Goal: Information Seeking & Learning: Learn about a topic

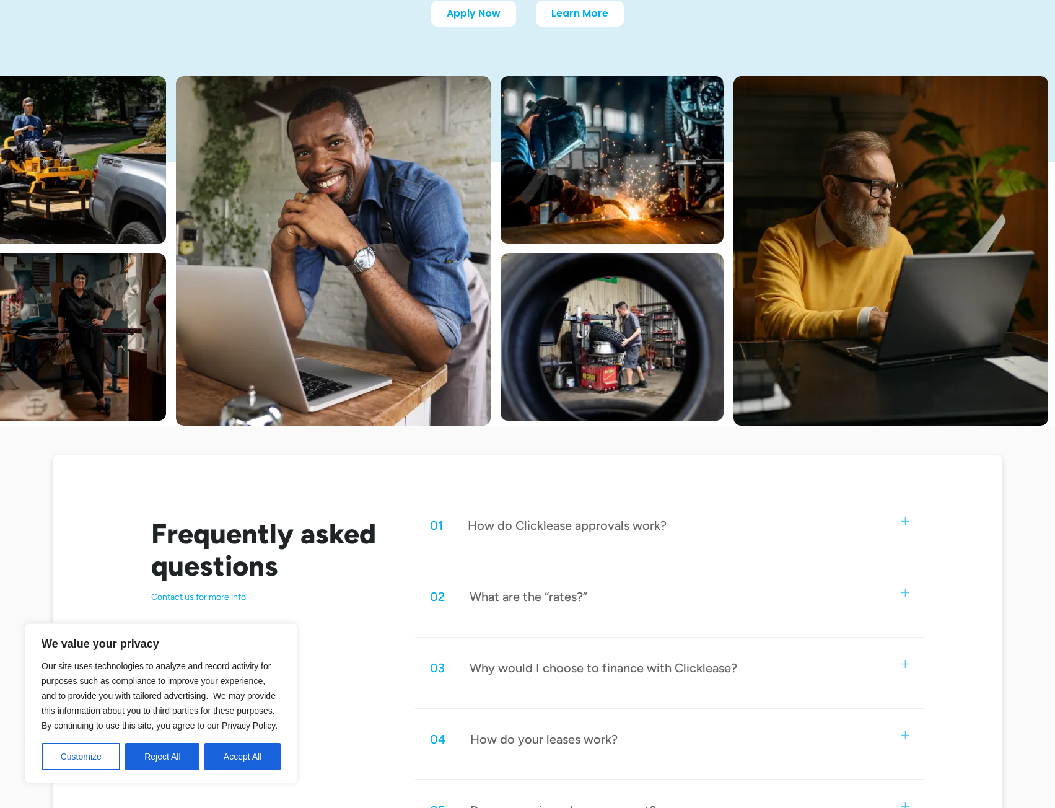
scroll to position [248, 0]
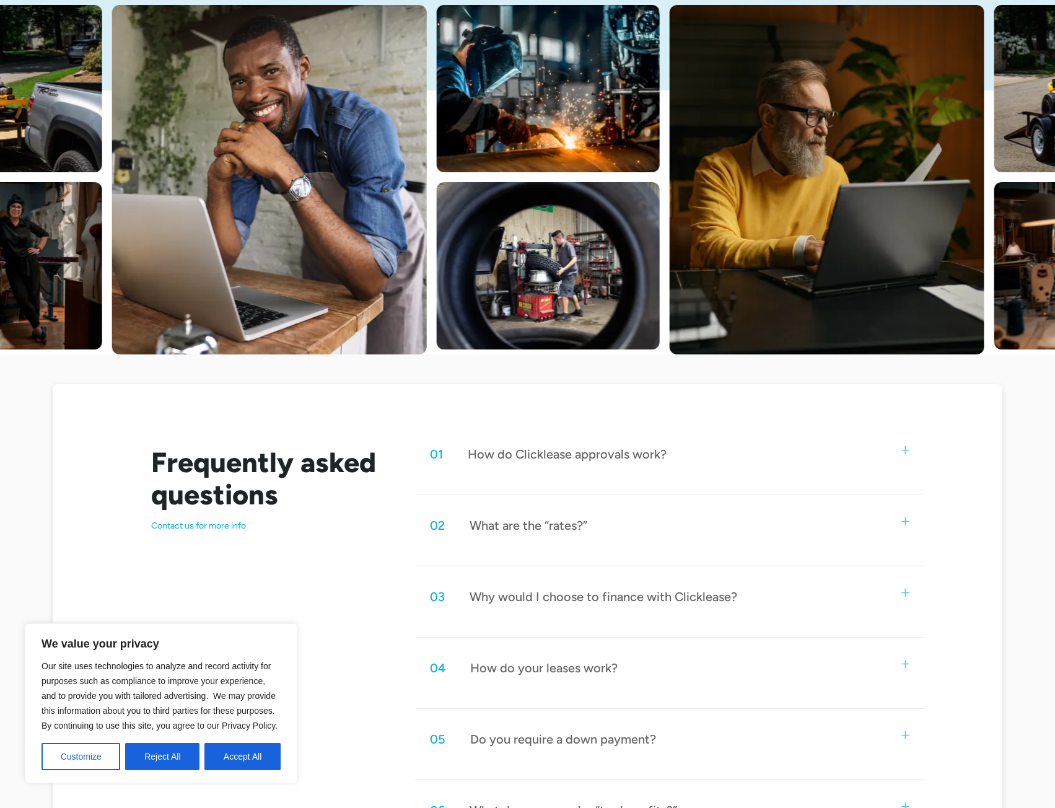
click at [577, 516] on div "02 What are the “rates?”" at bounding box center [669, 525] width 509 height 41
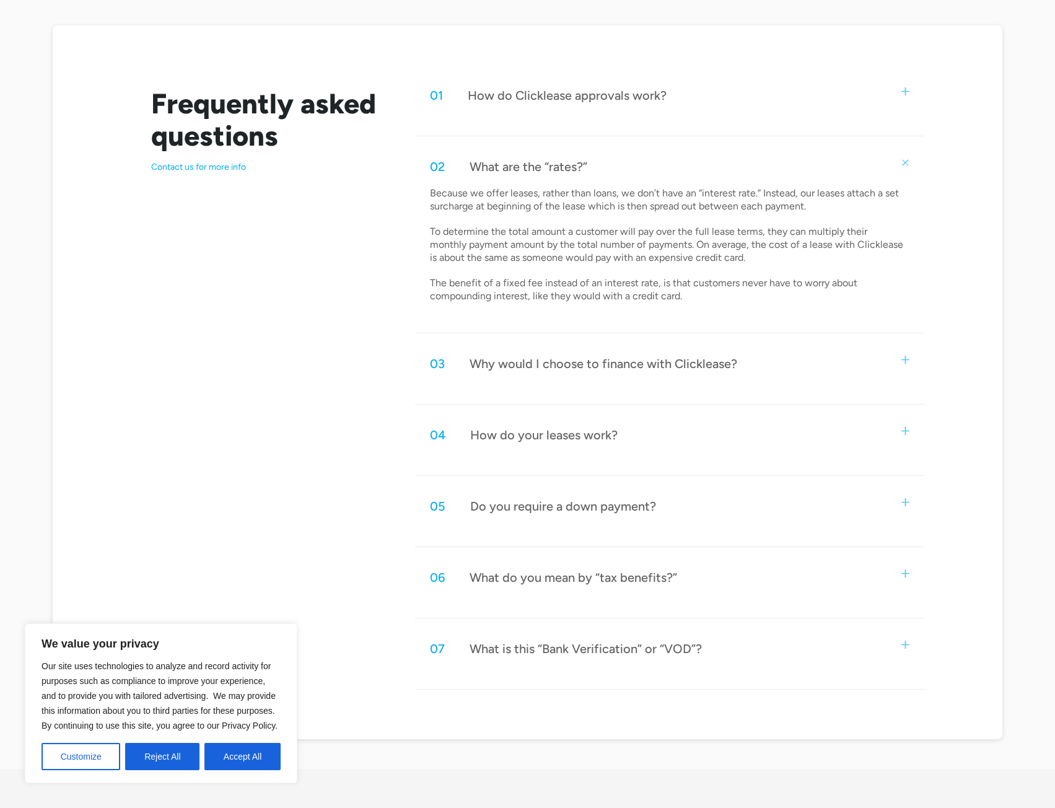
scroll to position [620, 0]
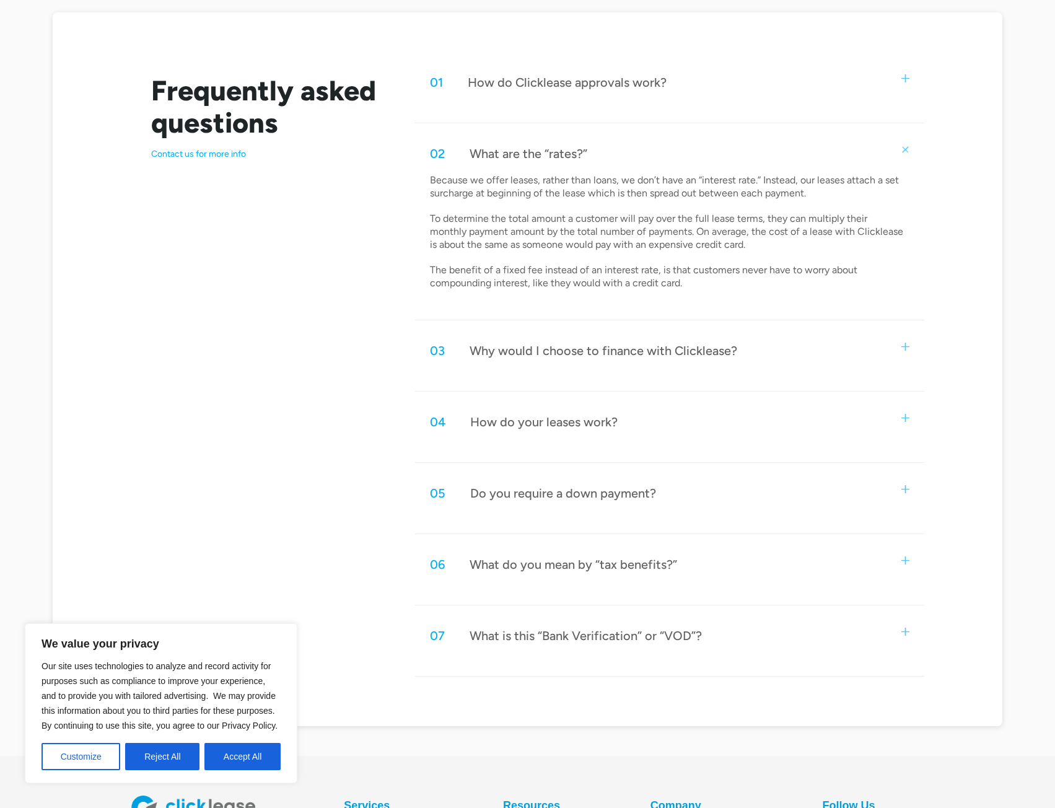
click at [632, 570] on div "What do you mean by “tax benefits?”" at bounding box center [574, 564] width 208 height 16
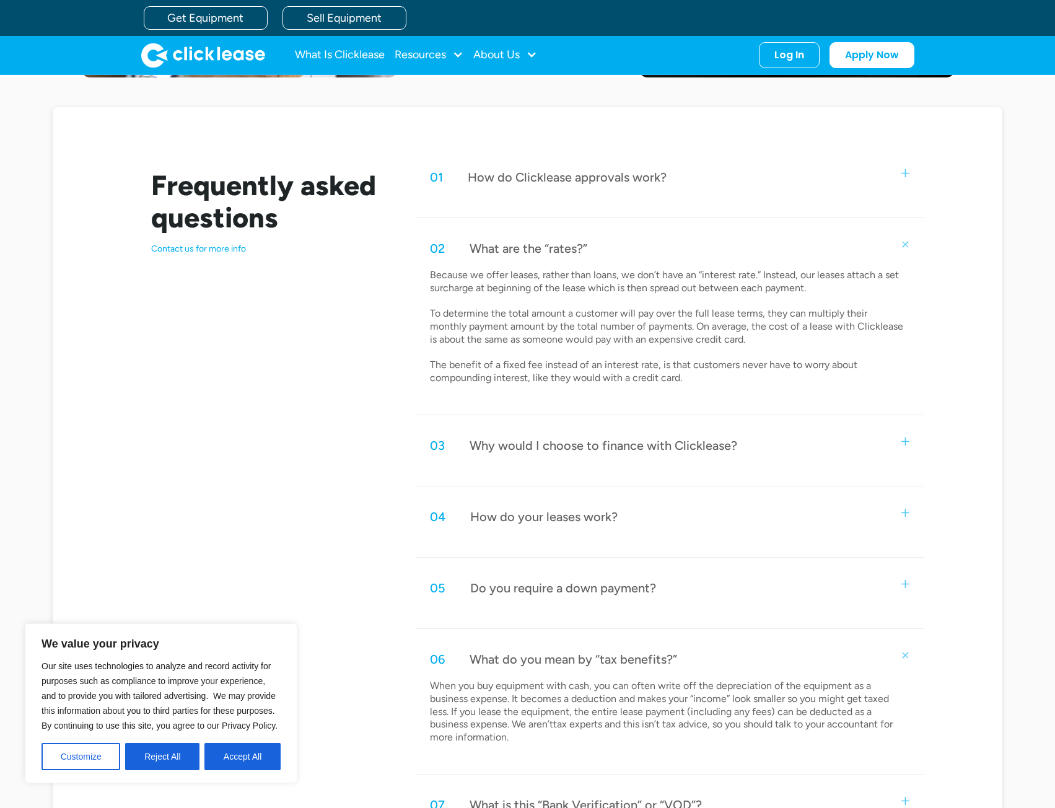
scroll to position [496, 0]
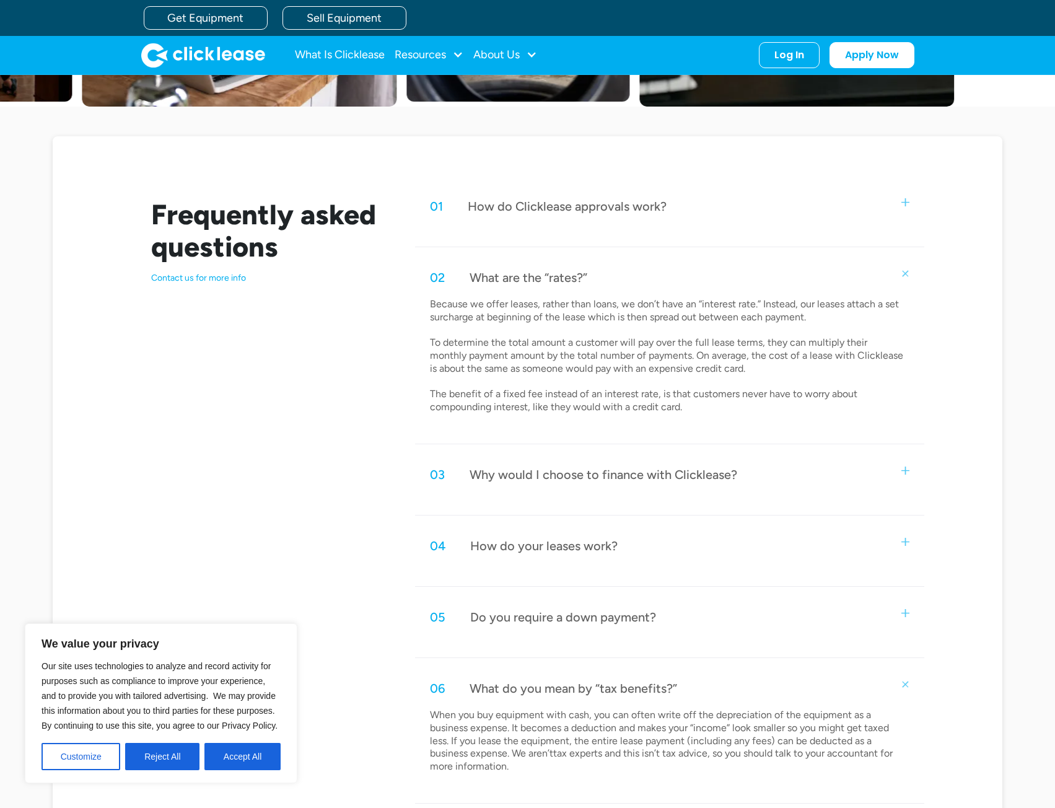
click at [592, 558] on div "04 How do your leases work?" at bounding box center [669, 545] width 509 height 41
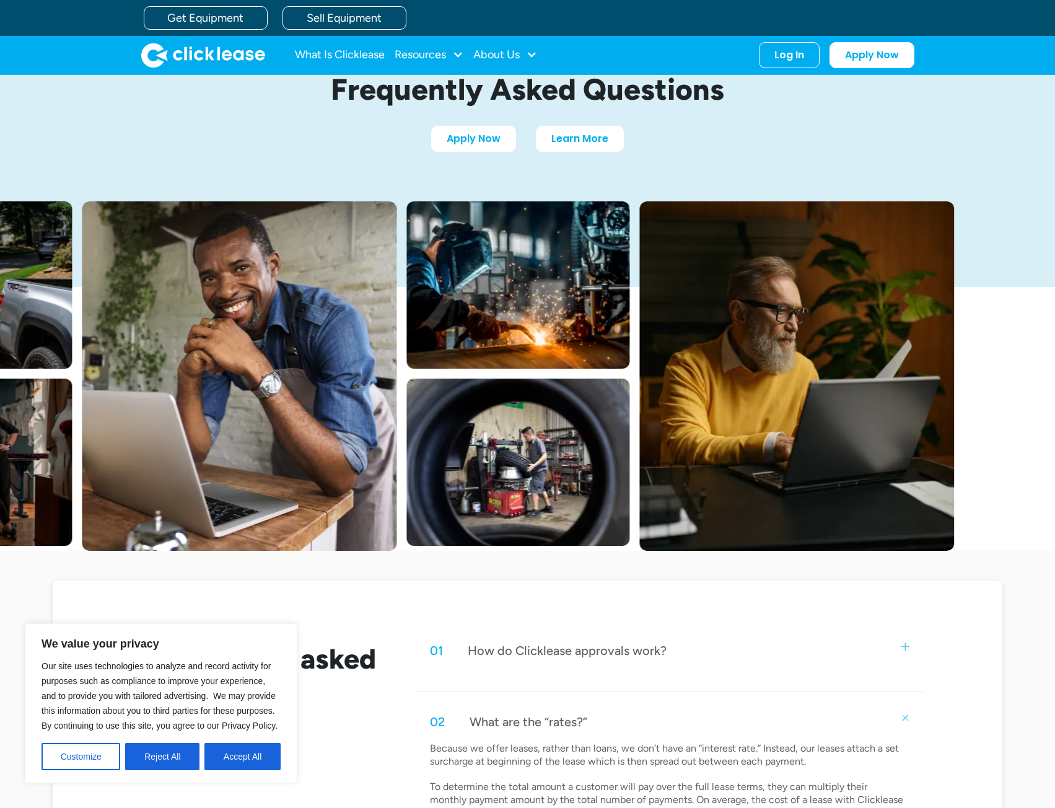
scroll to position [0, 0]
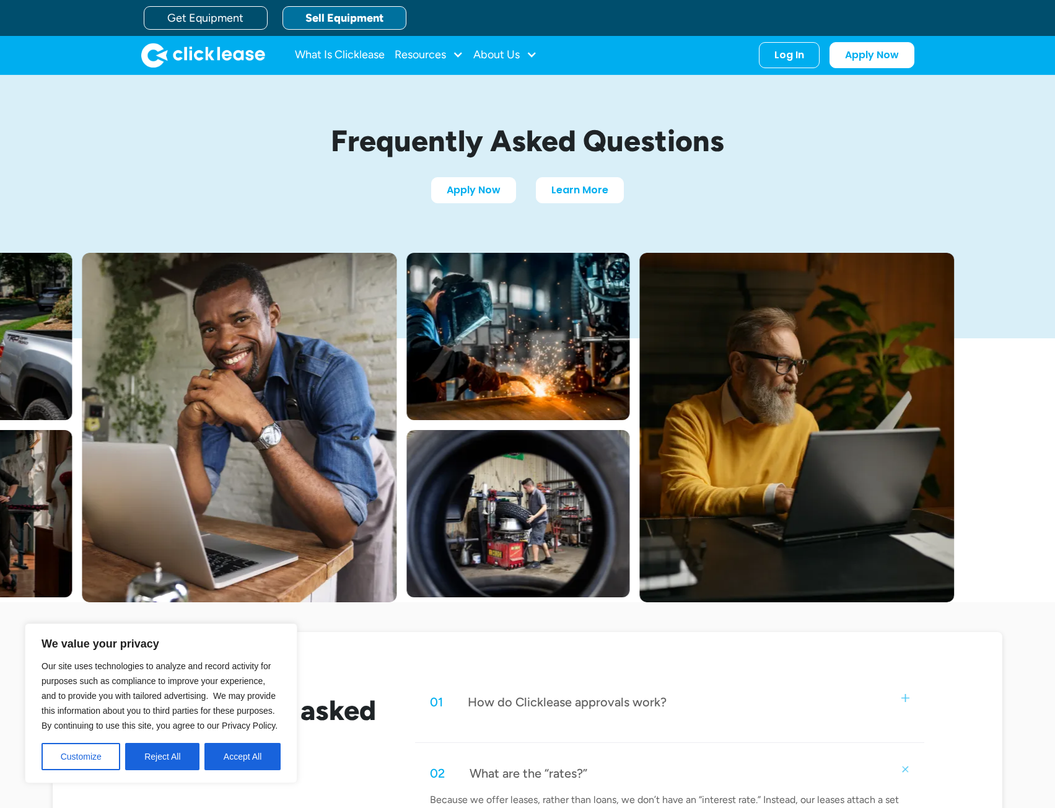
click at [343, 13] on link "Sell Equipment" at bounding box center [345, 18] width 124 height 24
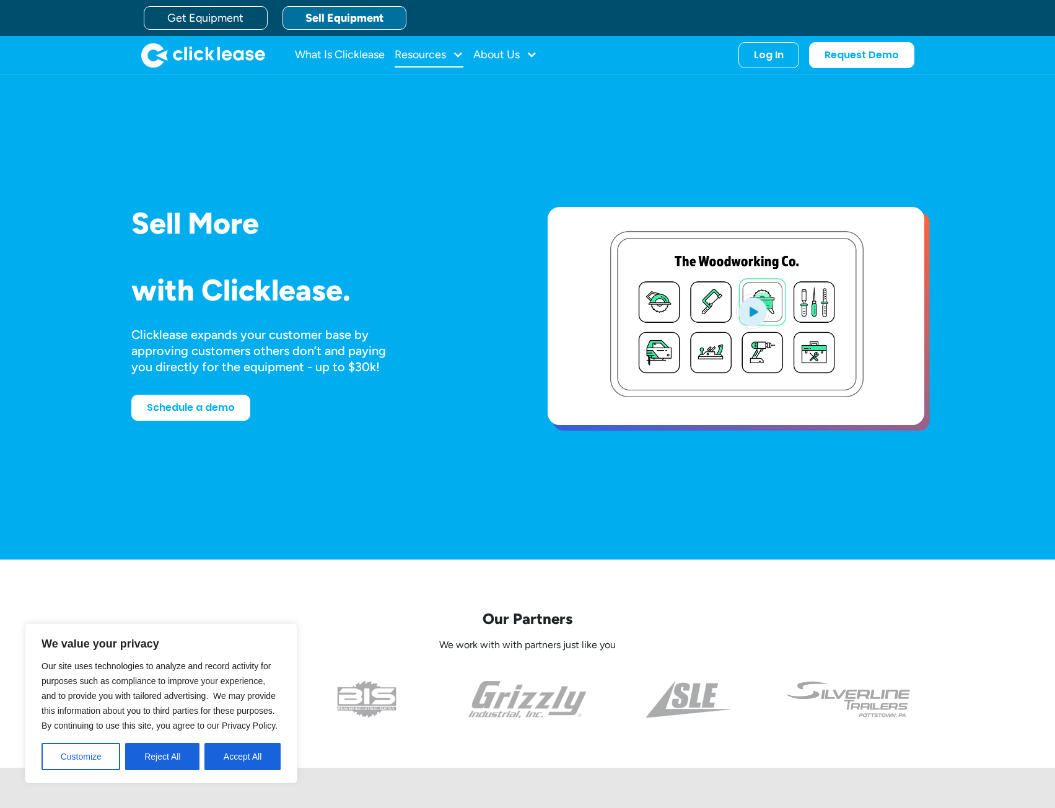
click at [433, 55] on div "Resources" at bounding box center [420, 55] width 51 height 0
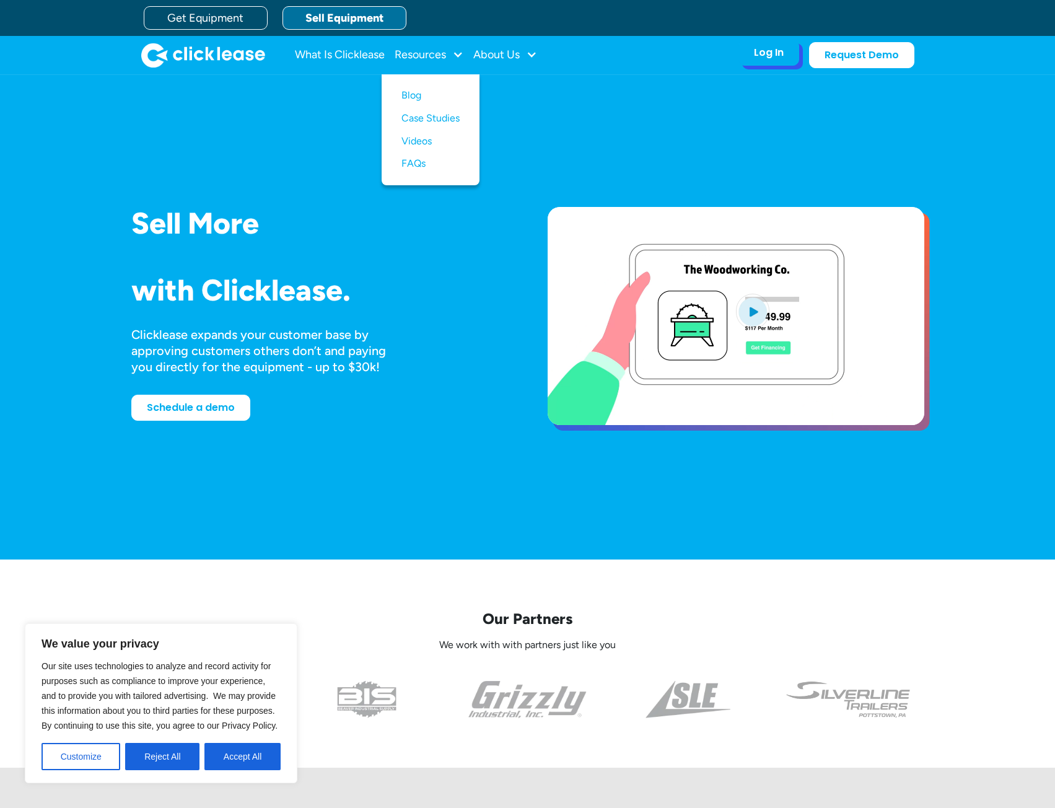
click at [764, 56] on div "Log In" at bounding box center [769, 52] width 30 height 12
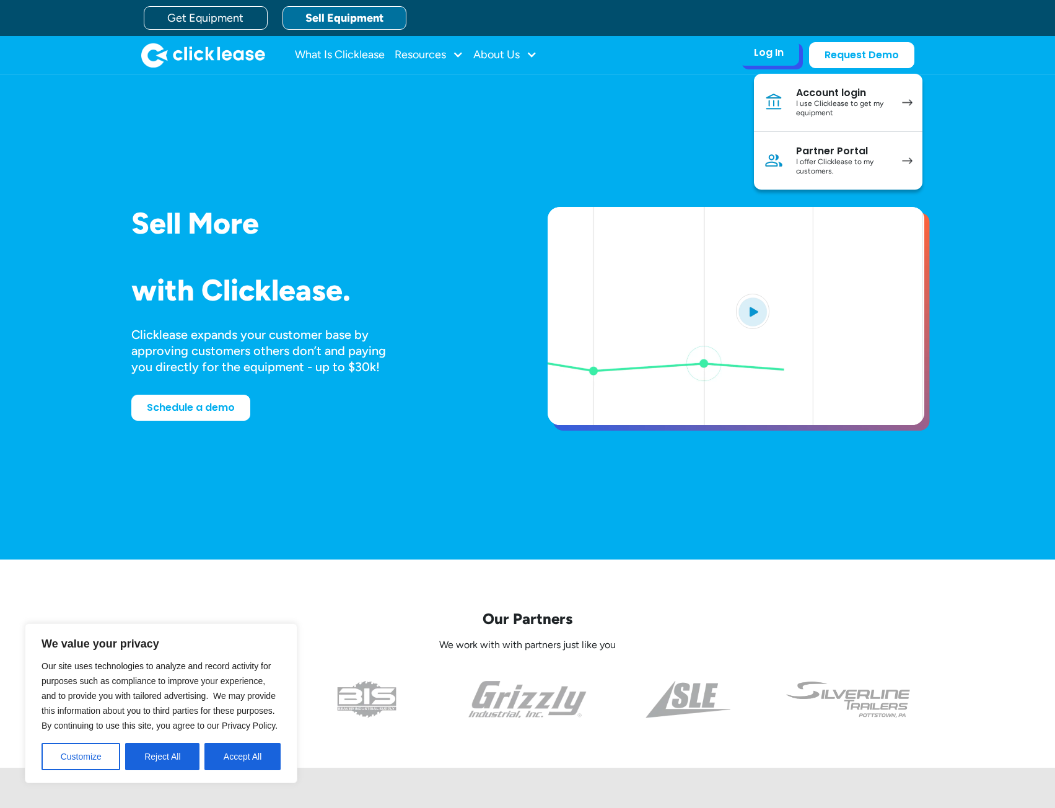
click at [822, 105] on div "I use Clicklease to get my equipment" at bounding box center [843, 108] width 94 height 19
